Goal: Transaction & Acquisition: Purchase product/service

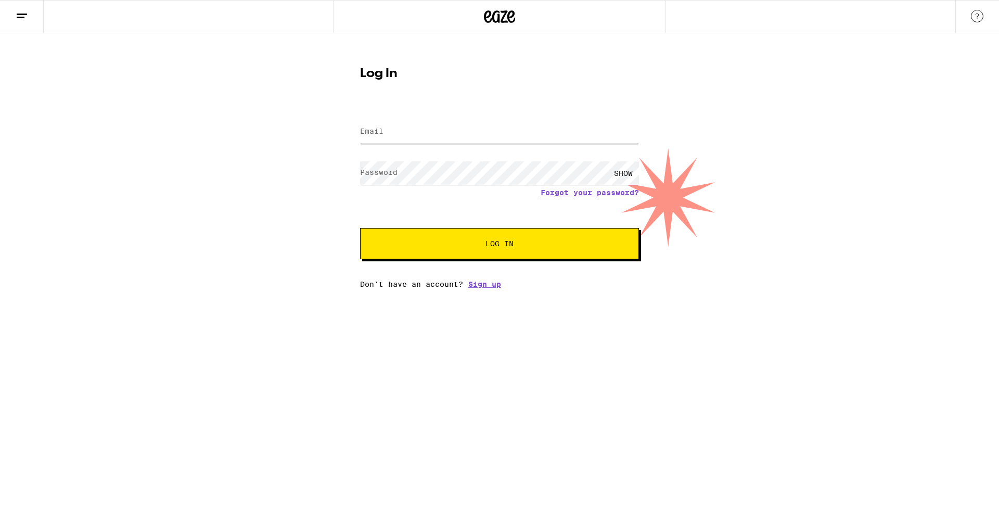
type input "[EMAIL_ADDRESS][DOMAIN_NAME]"
click at [451, 252] on button "Log In" at bounding box center [499, 243] width 279 height 31
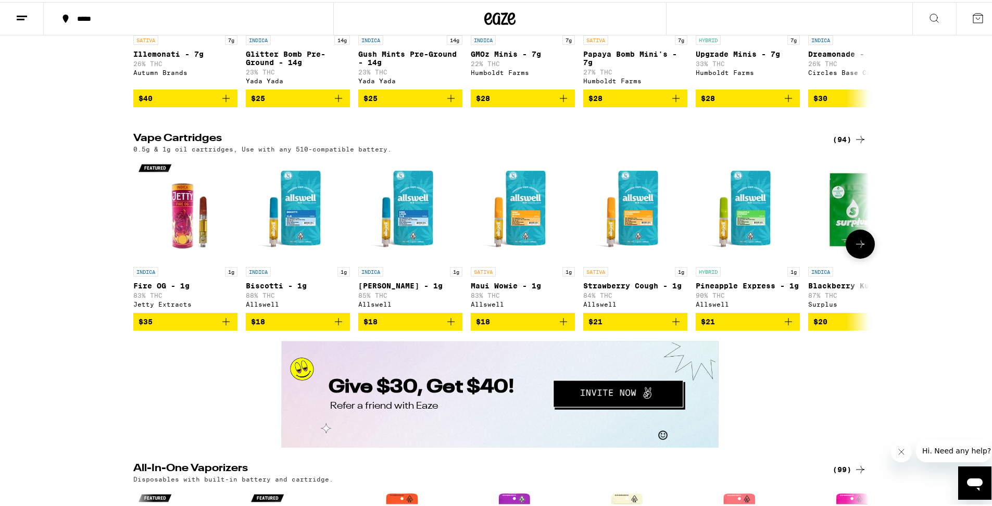
scroll to position [1672, 0]
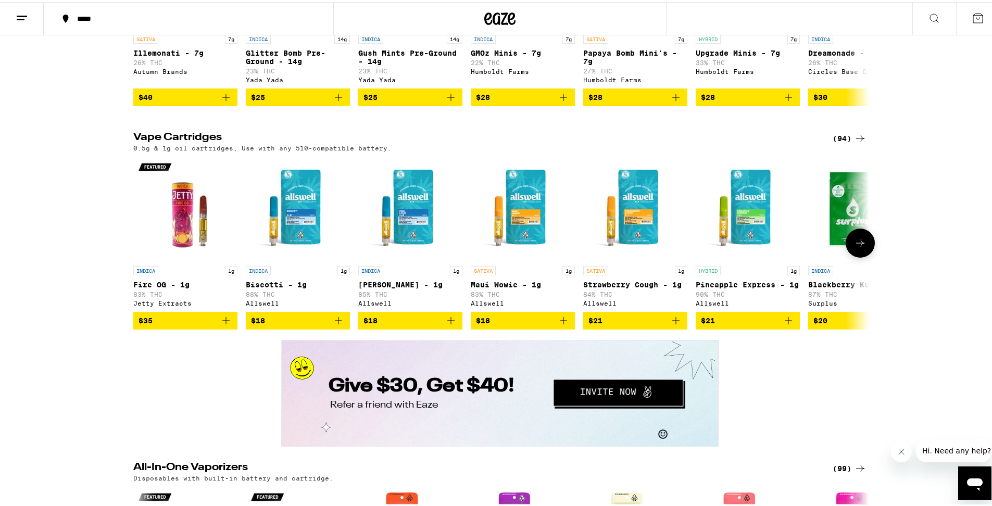
click at [858, 256] on button at bounding box center [859, 240] width 29 height 29
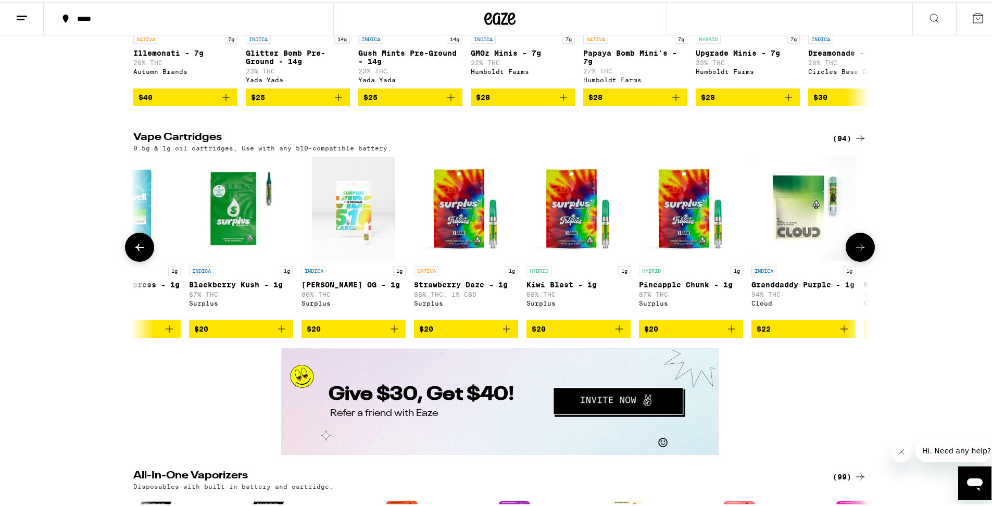
scroll to position [0, 619]
click at [858, 251] on icon at bounding box center [860, 245] width 12 height 12
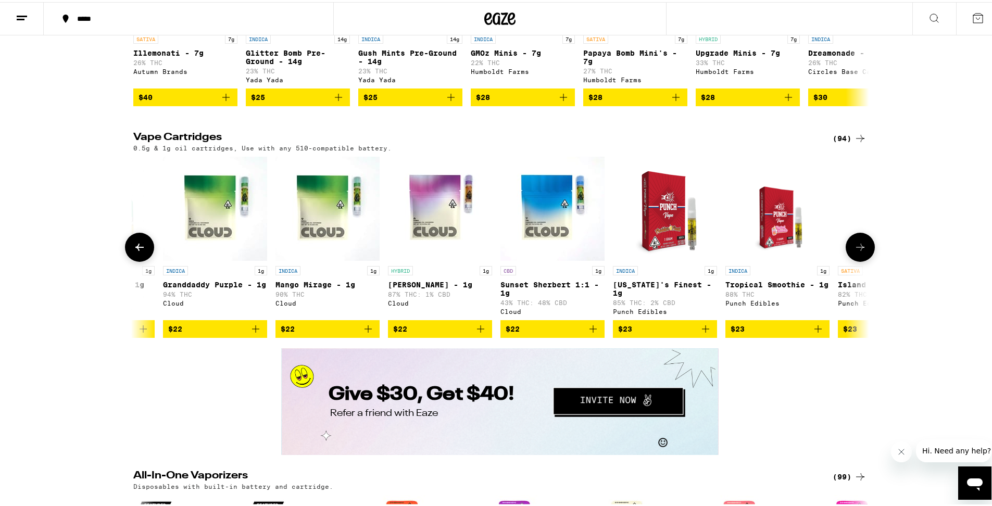
scroll to position [0, 1239]
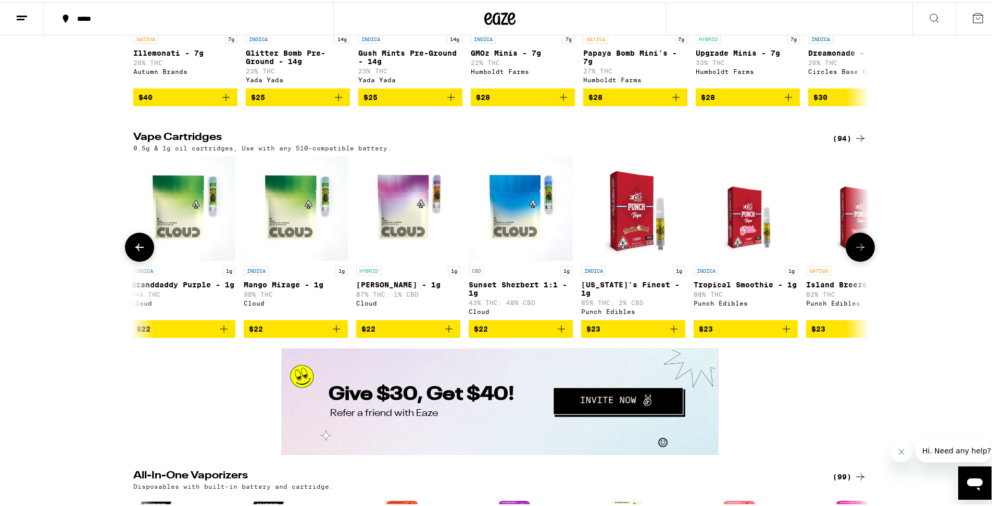
click at [858, 251] on icon at bounding box center [860, 245] width 12 height 12
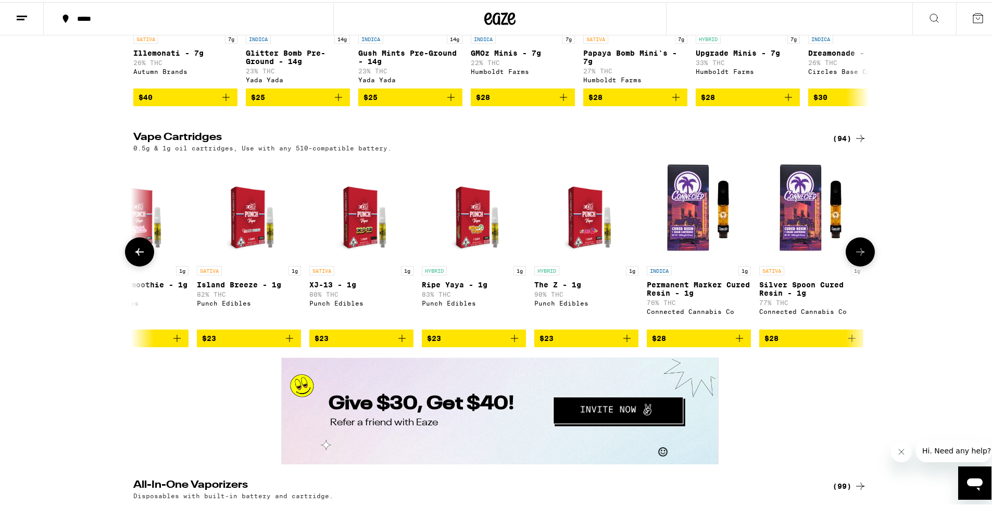
scroll to position [0, 1858]
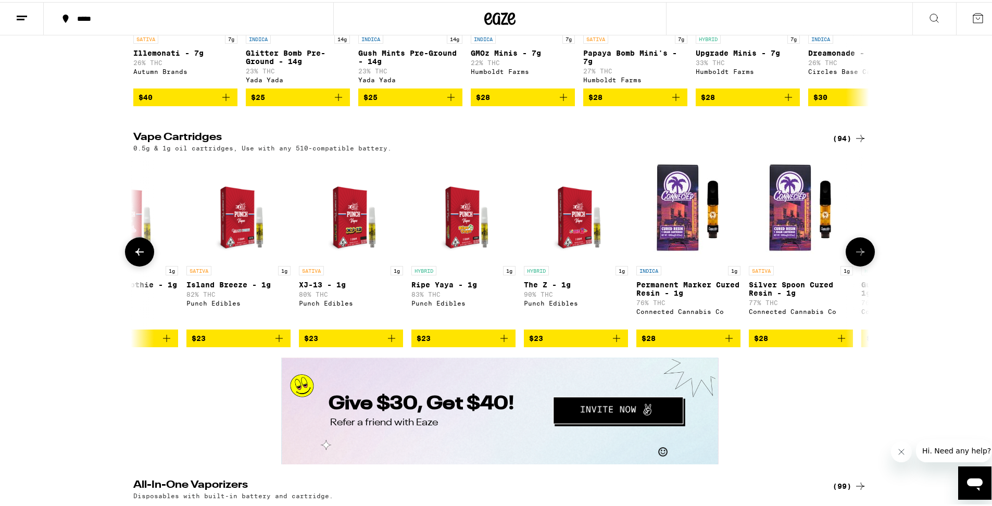
click at [858, 256] on icon at bounding box center [860, 250] width 12 height 12
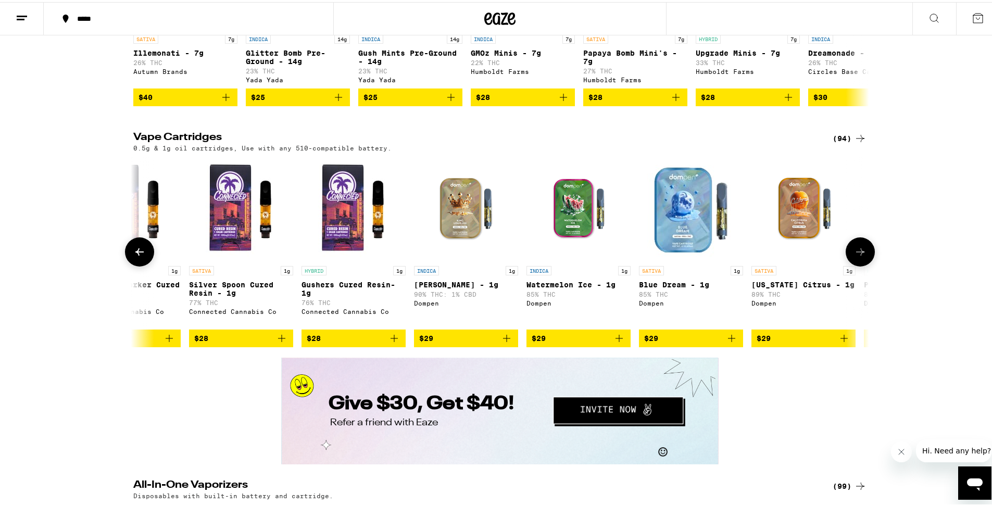
scroll to position [0, 2478]
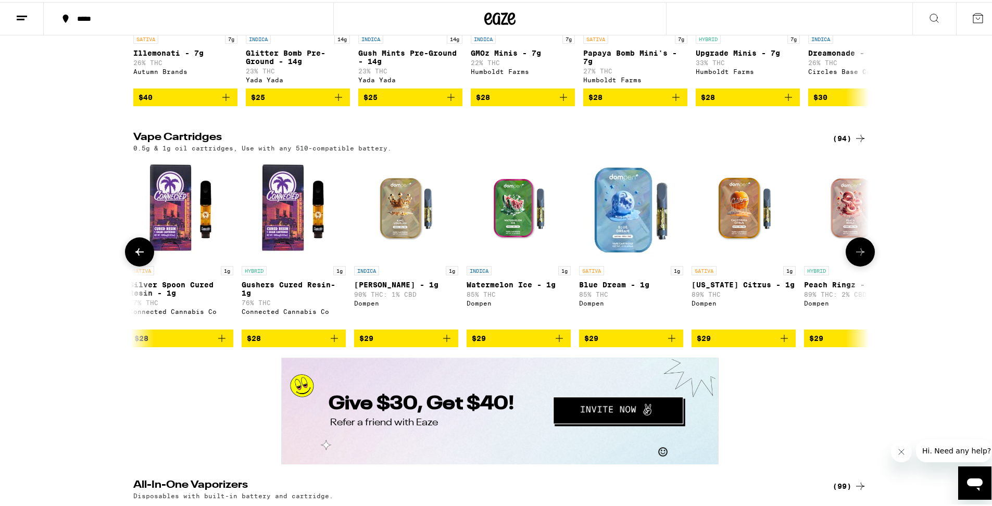
click at [858, 256] on icon at bounding box center [860, 250] width 12 height 12
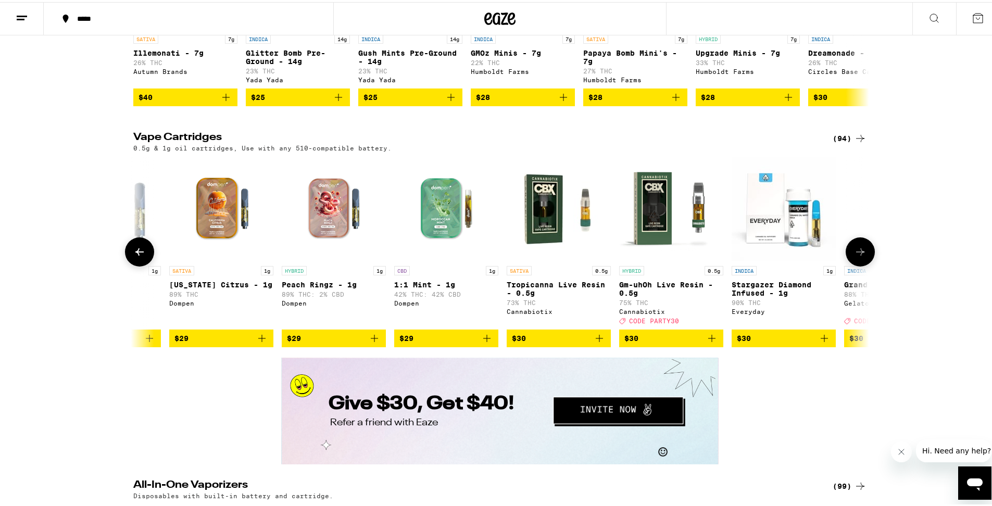
scroll to position [0, 3097]
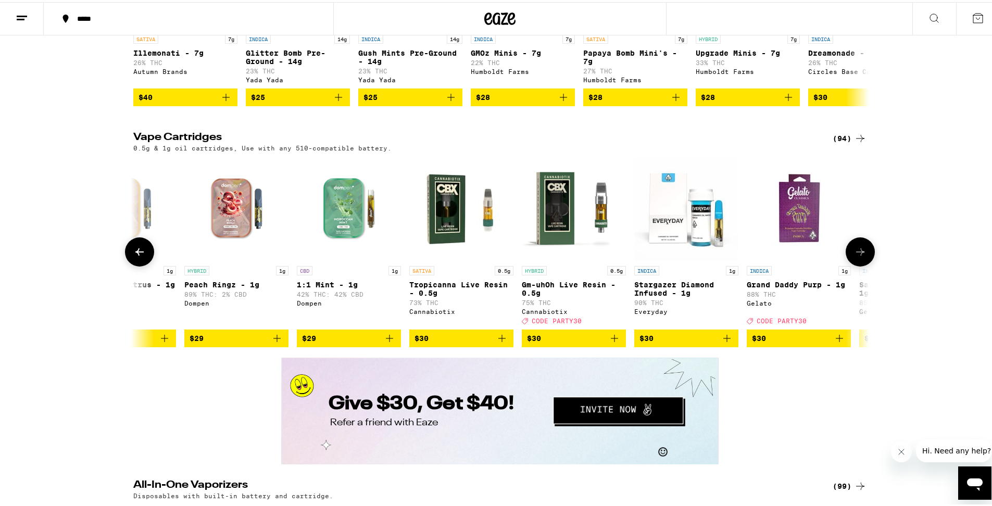
click at [854, 256] on icon at bounding box center [860, 250] width 12 height 12
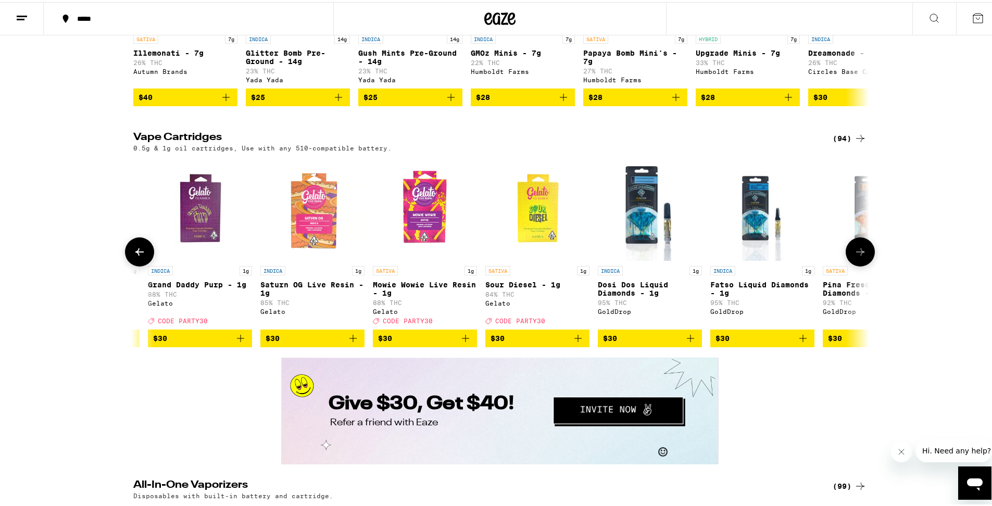
scroll to position [0, 3717]
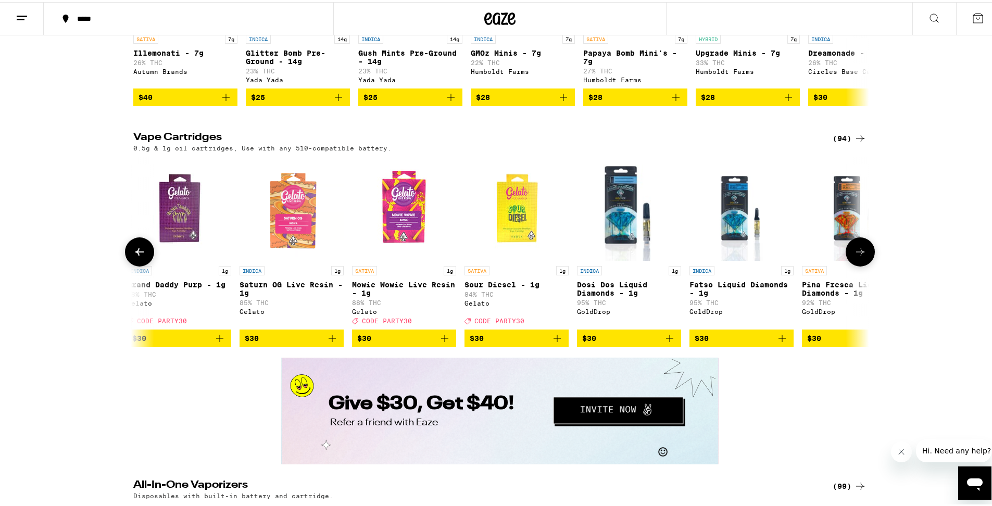
click at [216, 343] on icon "Add to bag" at bounding box center [219, 336] width 12 height 12
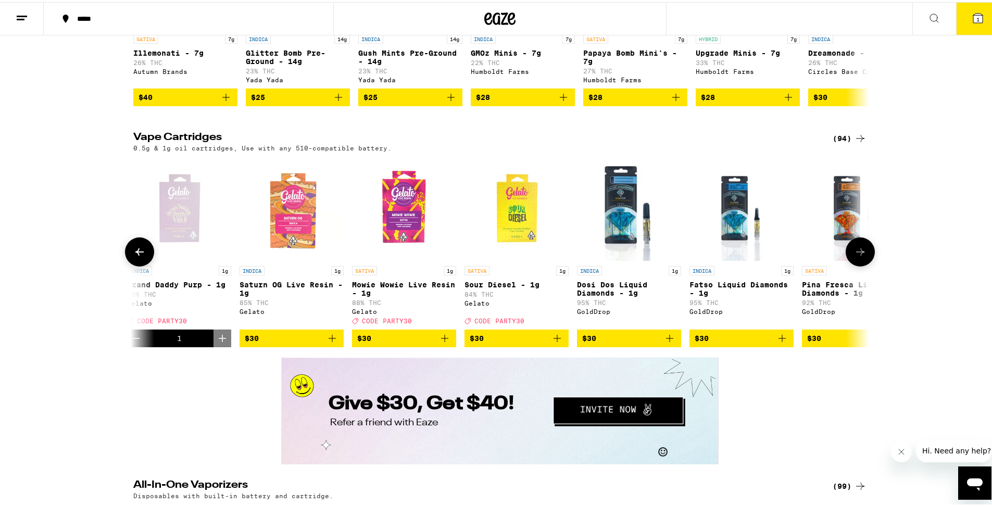
scroll to position [1705, 0]
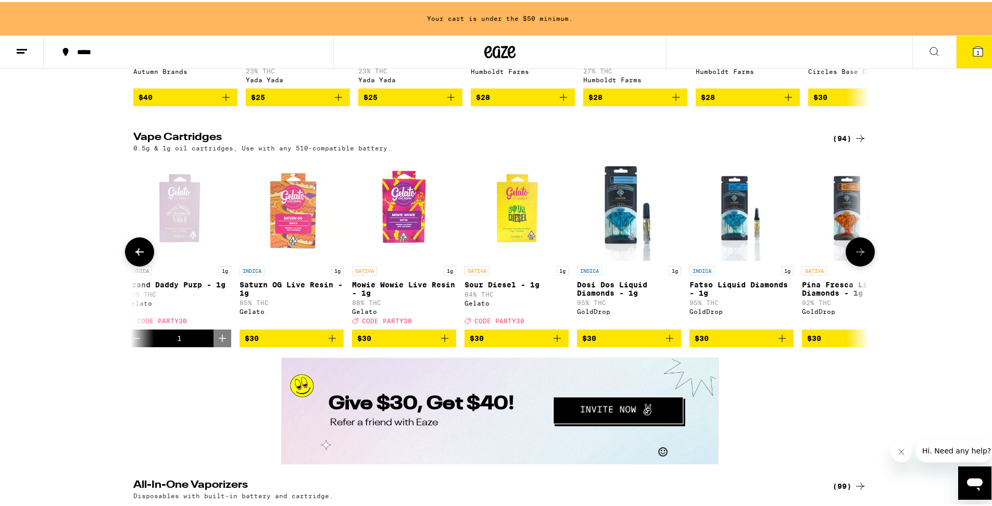
click at [445, 343] on icon "Add to bag" at bounding box center [444, 336] width 12 height 12
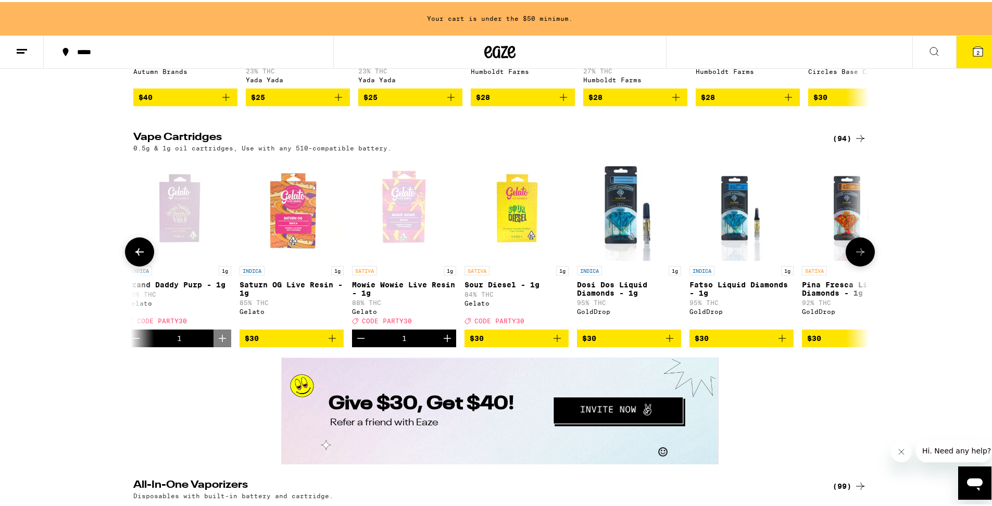
scroll to position [1672, 0]
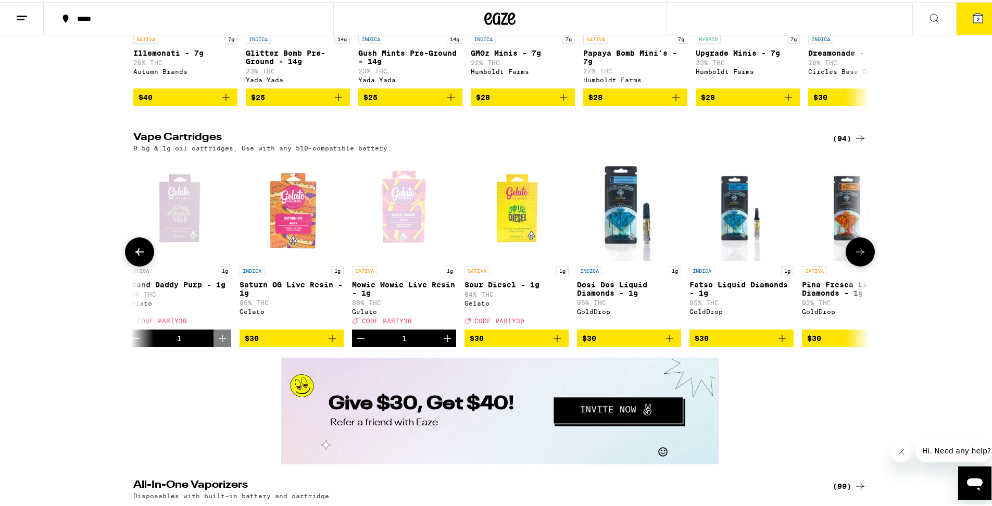
click at [555, 343] on icon "Add to bag" at bounding box center [557, 336] width 12 height 12
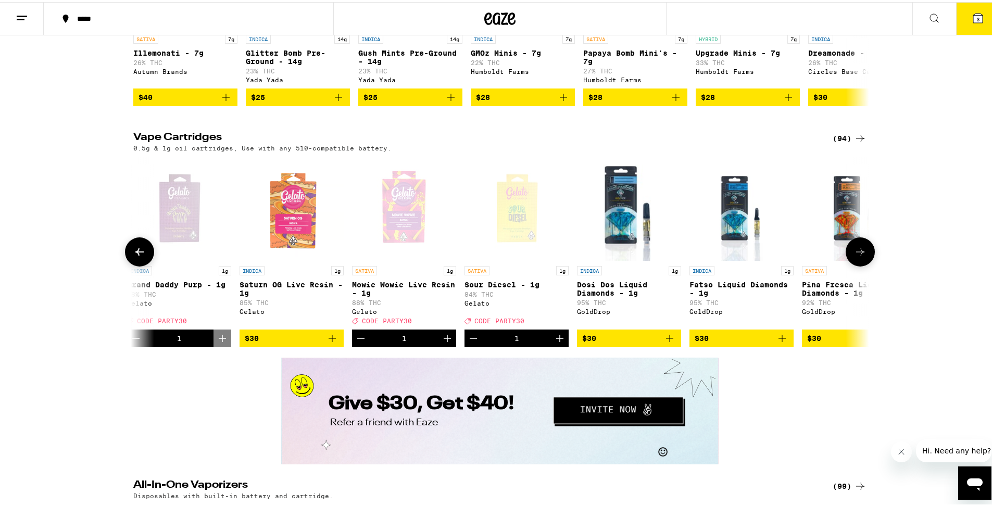
click at [444, 343] on icon "Increment" at bounding box center [447, 336] width 12 height 12
click at [977, 21] on button "4" at bounding box center [978, 17] width 44 height 32
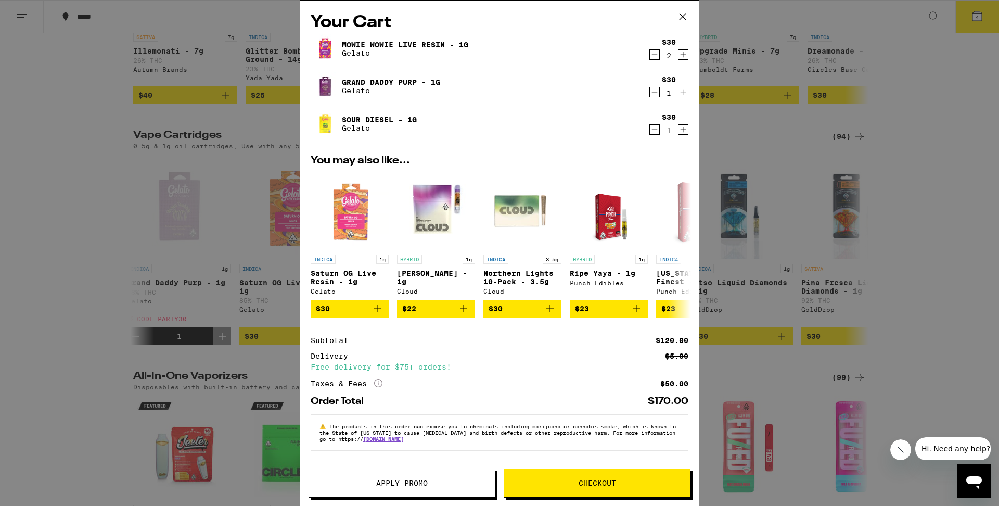
click at [412, 482] on span "Apply Promo" at bounding box center [402, 482] width 52 height 7
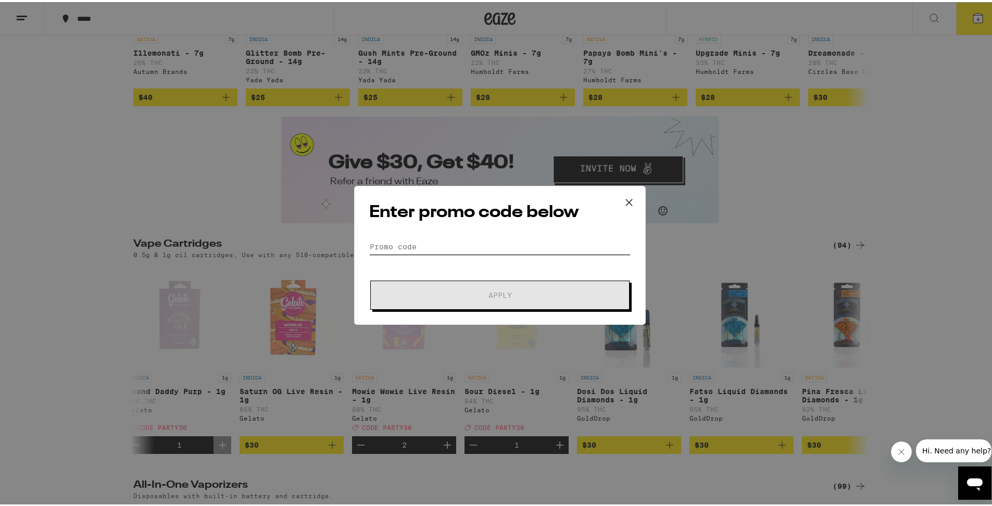
click at [429, 248] on input "Promo Code" at bounding box center [499, 245] width 261 height 16
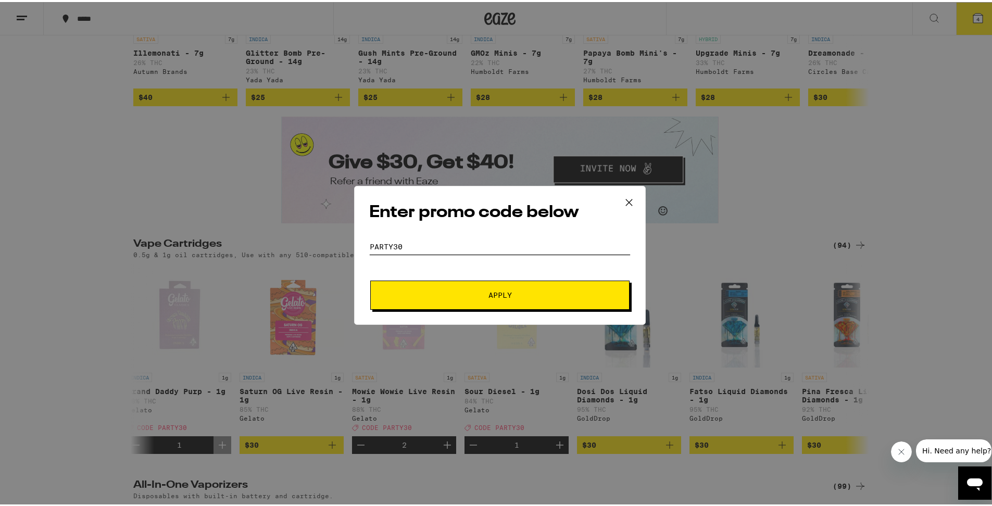
type input "party30"
click at [435, 293] on span "Apply" at bounding box center [499, 292] width 187 height 7
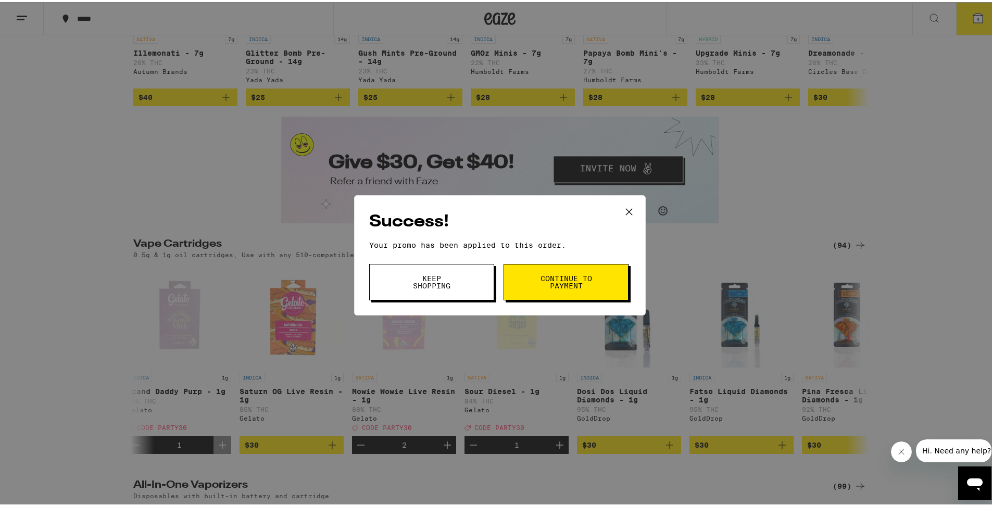
click at [523, 288] on button "Continue to payment" at bounding box center [565, 280] width 125 height 36
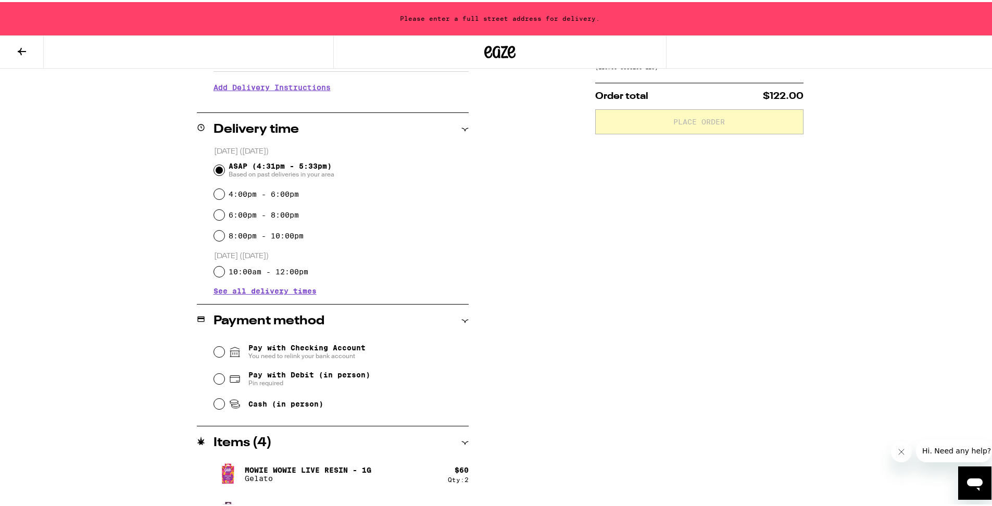
scroll to position [213, 0]
click at [290, 351] on span "You need to relink your bank account" at bounding box center [306, 353] width 117 height 8
click at [224, 351] on input "Pay with Checking Account You need to relink your bank account" at bounding box center [219, 349] width 10 height 10
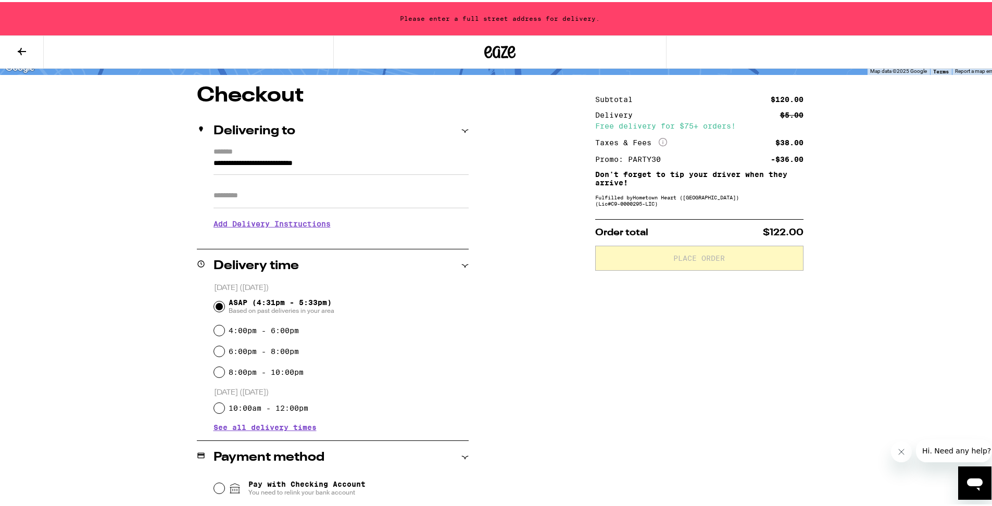
scroll to position [77, 0]
click at [217, 331] on input "4:00pm - 6:00pm" at bounding box center [219, 328] width 10 height 10
radio input "true"
click at [219, 302] on input "ASAP (4:31pm - 5:33pm) Based on past deliveries in your area" at bounding box center [219, 304] width 10 height 10
radio input "true"
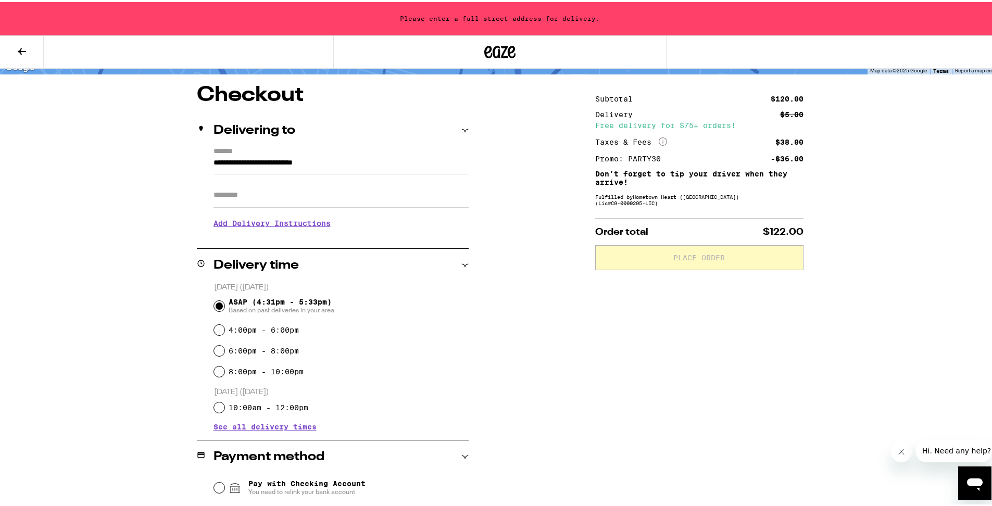
click at [283, 267] on h2 "Delivery time" at bounding box center [255, 263] width 85 height 12
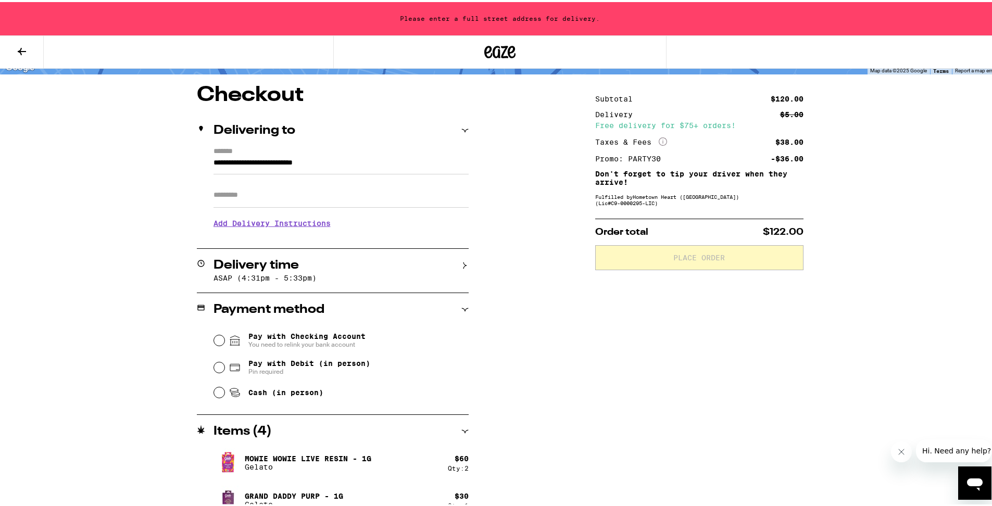
click at [283, 267] on h2 "Delivery time" at bounding box center [255, 263] width 85 height 12
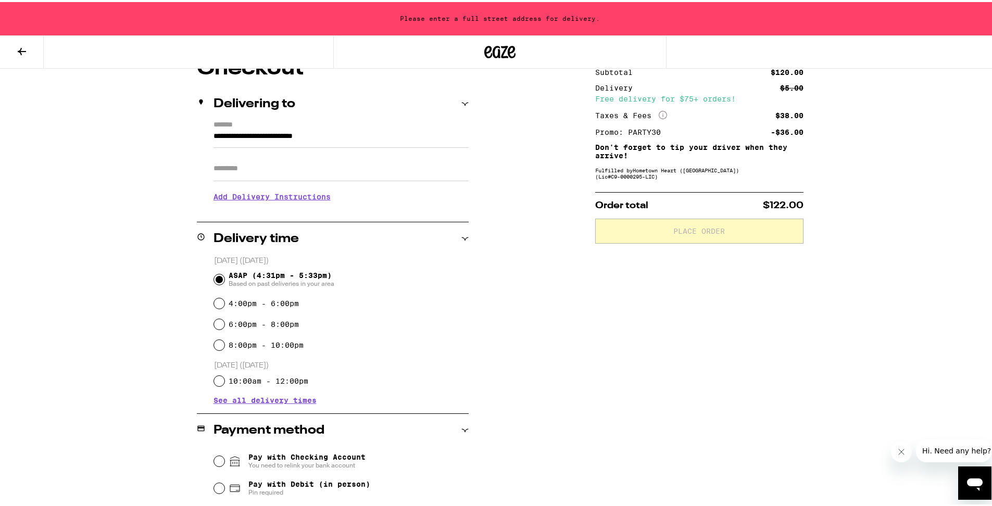
scroll to position [106, 0]
